Goal: Task Accomplishment & Management: Complete application form

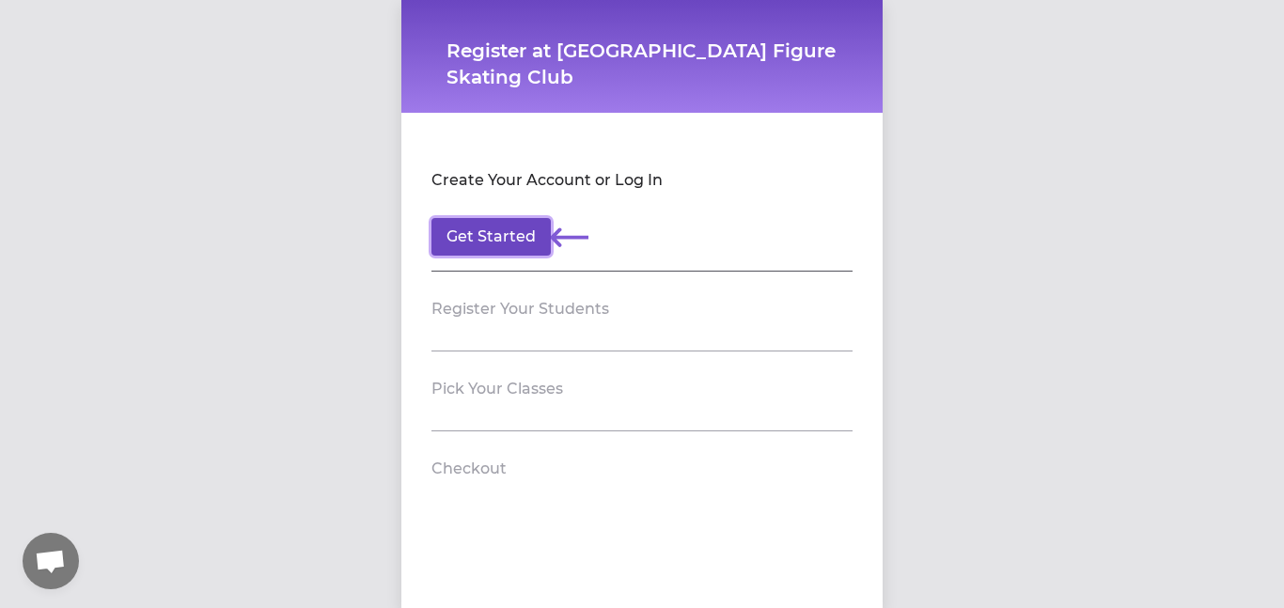
click at [520, 235] on button "Get Started" at bounding box center [490, 237] width 119 height 38
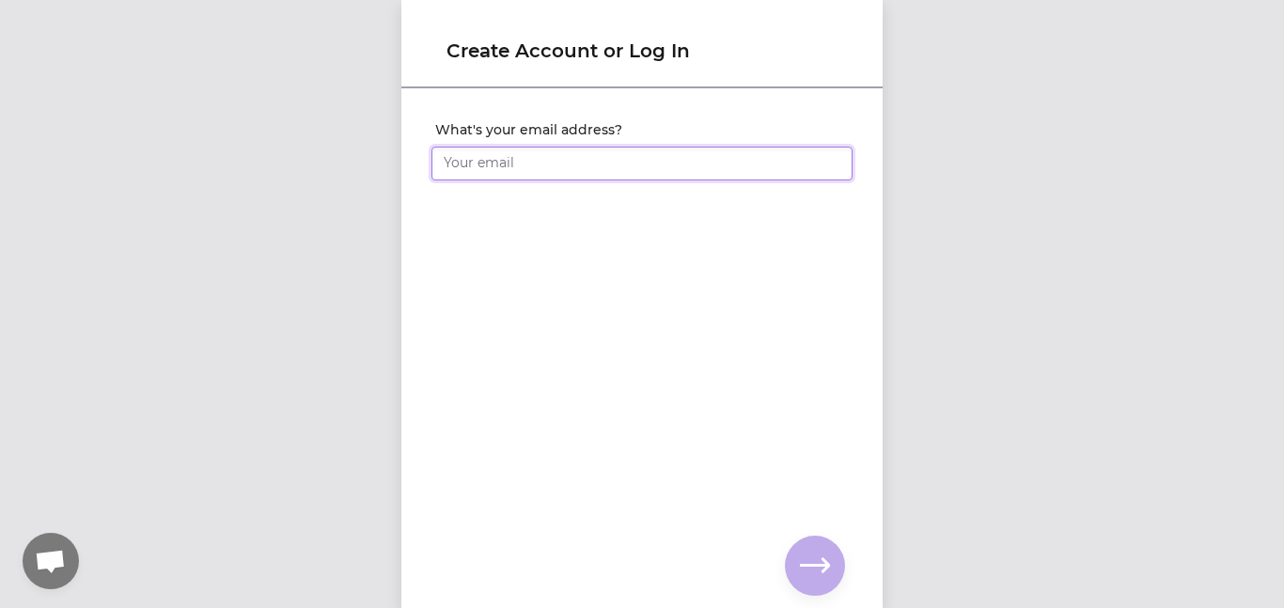
click at [658, 173] on input "What's your email address?" at bounding box center [641, 164] width 421 height 34
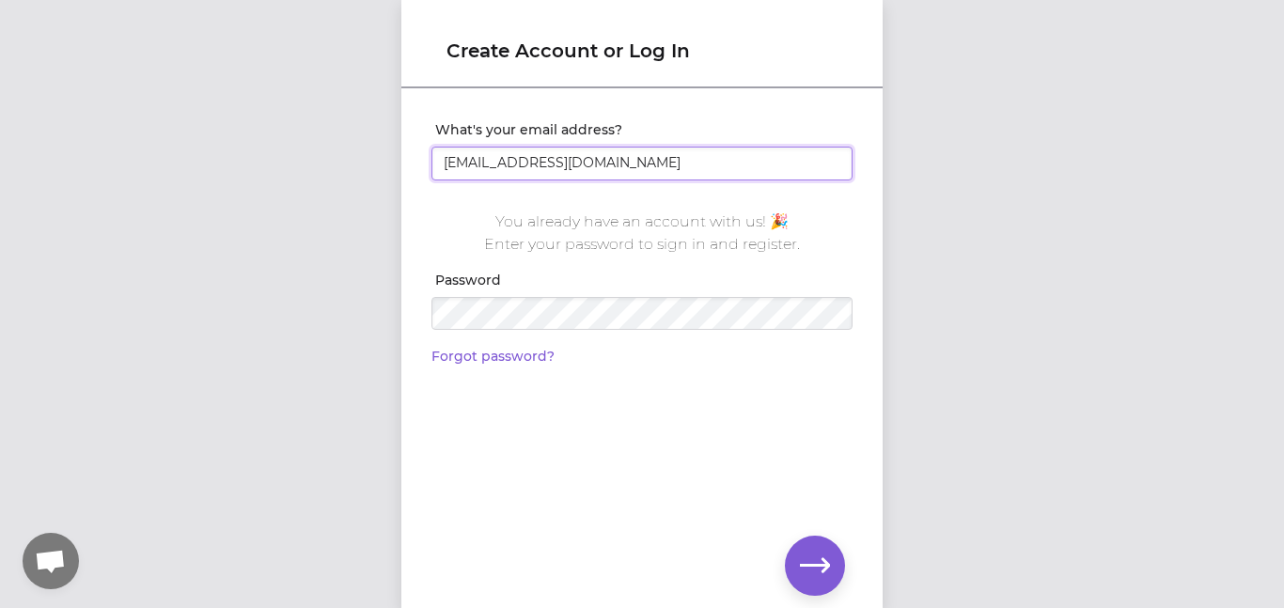
type input "[EMAIL_ADDRESS][DOMAIN_NAME]"
click at [814, 560] on icon "button" at bounding box center [815, 566] width 30 height 30
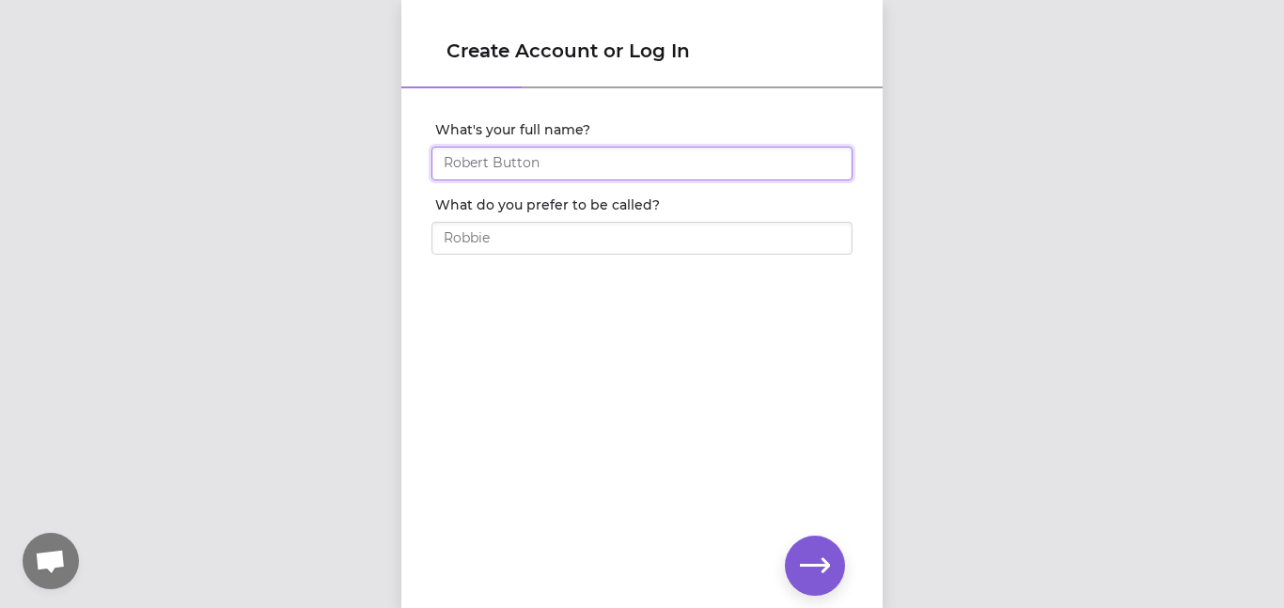
click at [567, 165] on input "What's your full name?" at bounding box center [641, 164] width 421 height 34
type input "zoe"
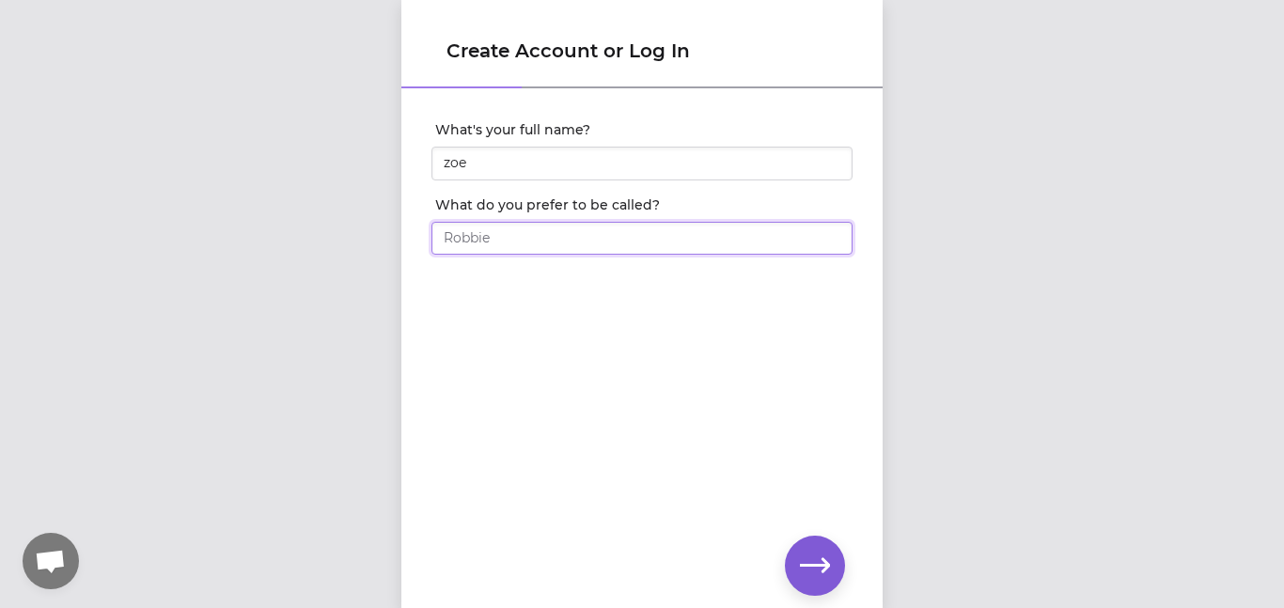
click at [567, 238] on input "What do you prefer to be called?" at bounding box center [641, 239] width 421 height 34
type input "zoe"
type input "[PERSON_NAME]"
click at [828, 561] on icon "button" at bounding box center [815, 566] width 30 height 30
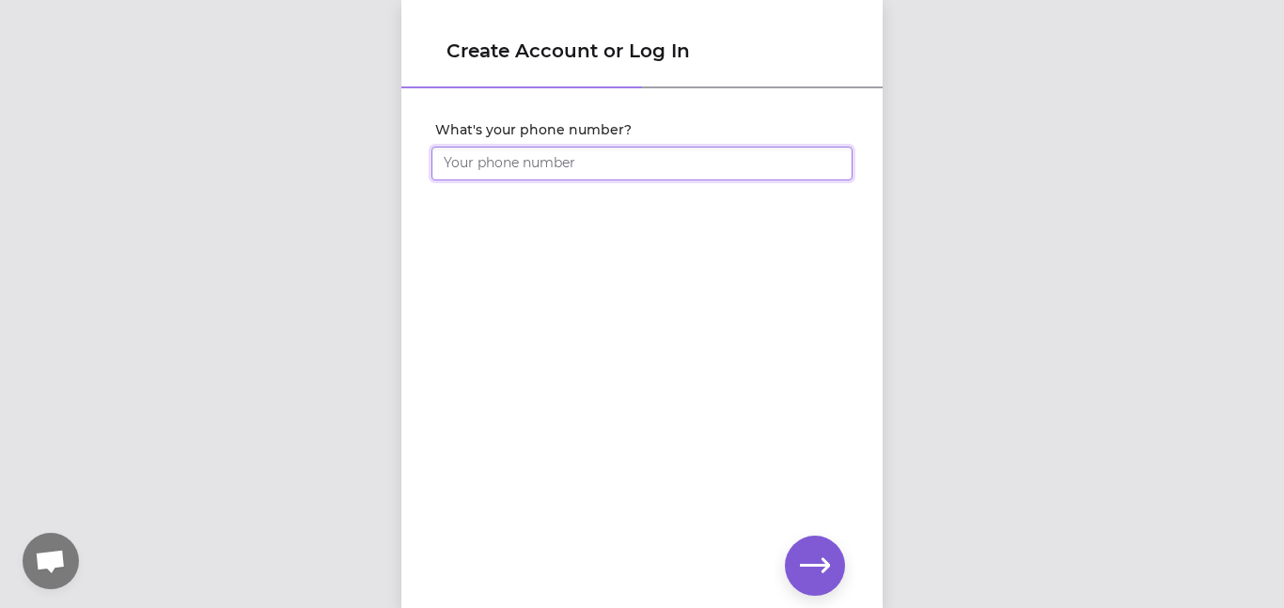
click at [755, 172] on input "What's your phone number?" at bounding box center [641, 164] width 421 height 34
type input "[PHONE_NUMBER]"
click at [809, 584] on button "button" at bounding box center [815, 566] width 60 height 60
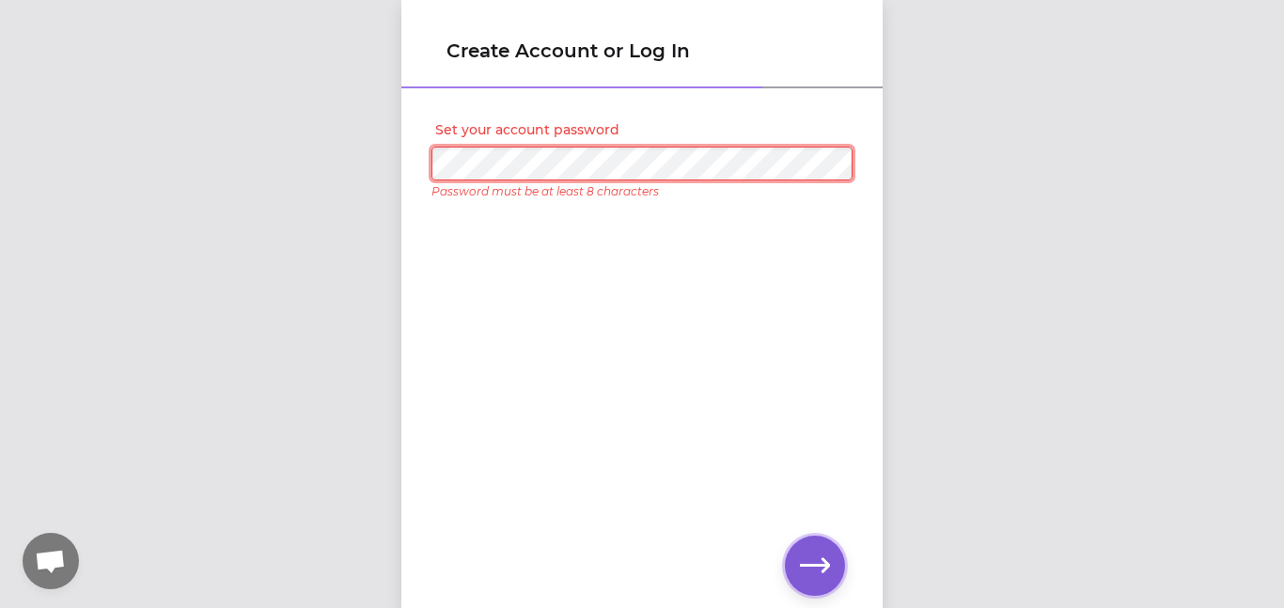
click at [812, 579] on icon "button" at bounding box center [815, 566] width 30 height 30
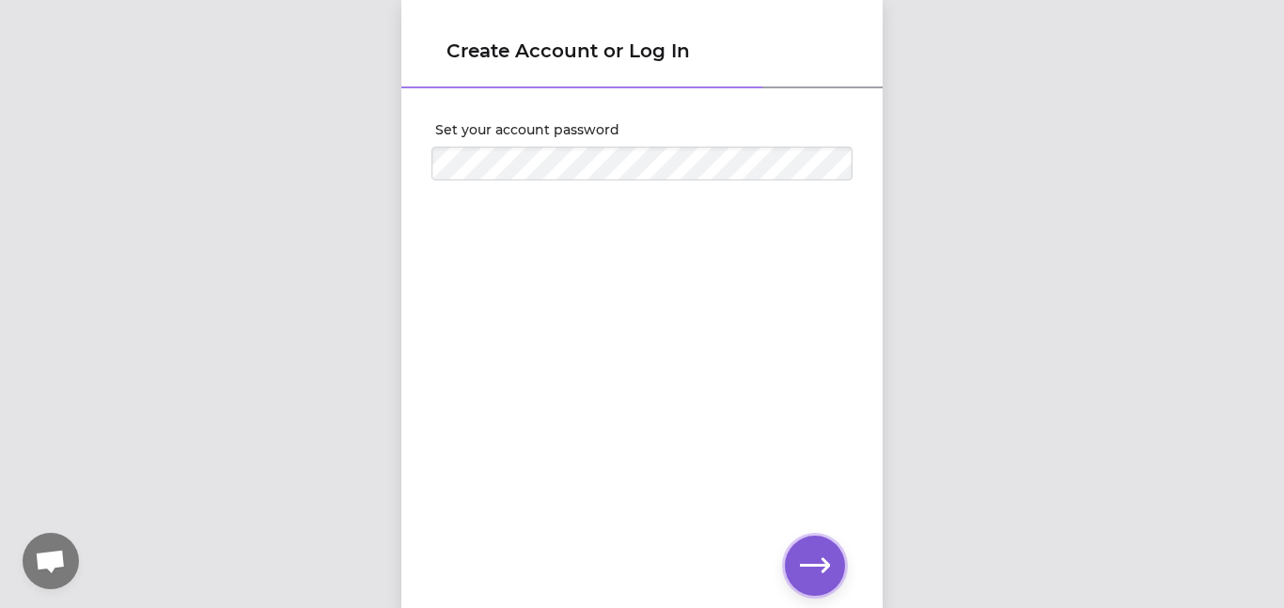
click at [802, 558] on icon "button" at bounding box center [815, 566] width 30 height 30
click at [817, 569] on icon "button" at bounding box center [815, 566] width 30 height 30
